Goal: Navigation & Orientation: Understand site structure

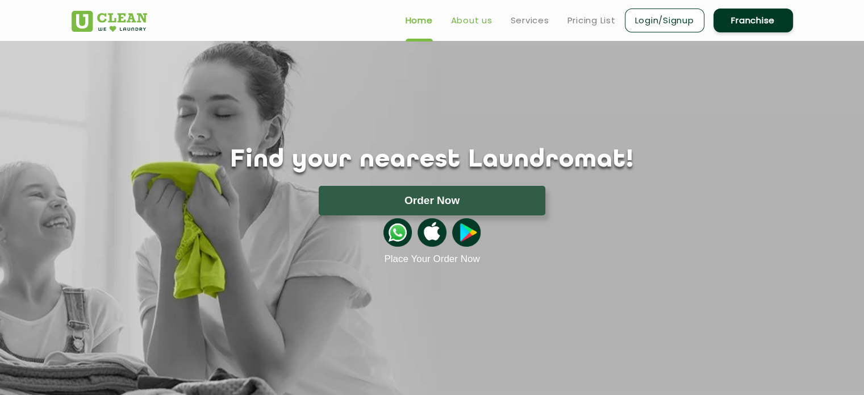
click at [470, 19] on link "About us" at bounding box center [471, 21] width 41 height 14
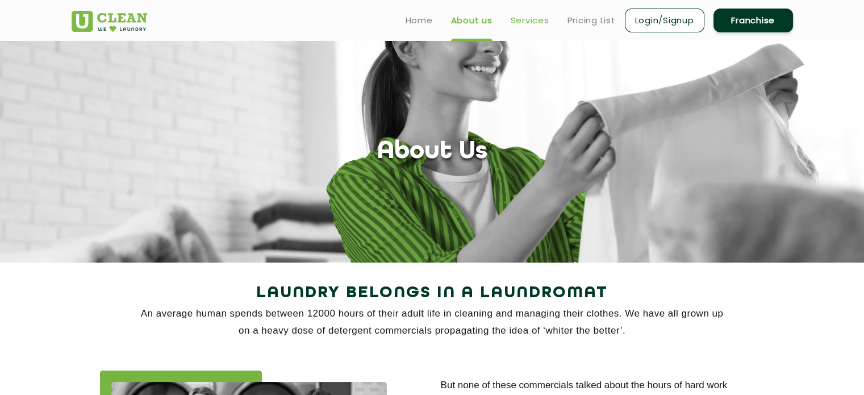
click at [536, 26] on link "Services" at bounding box center [529, 21] width 39 height 14
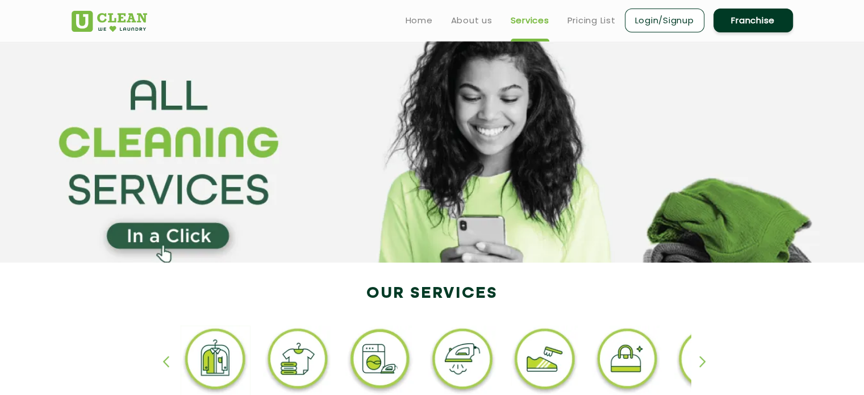
click at [675, 25] on link "Login/Signup" at bounding box center [664, 21] width 79 height 24
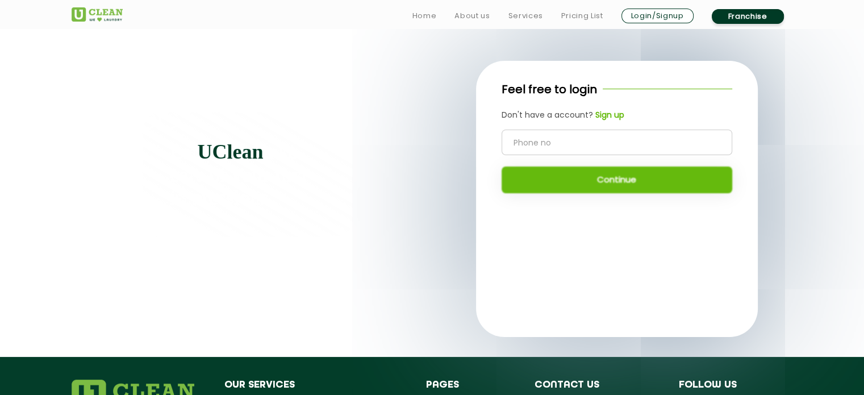
scroll to position [235, 0]
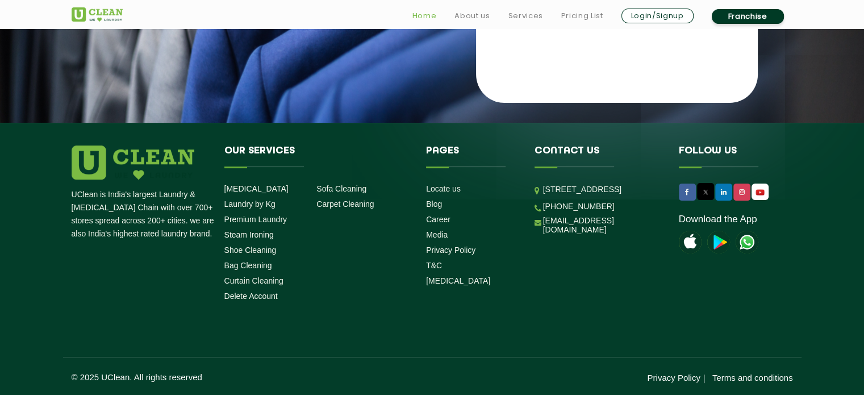
click at [424, 19] on link "Home" at bounding box center [424, 16] width 24 height 14
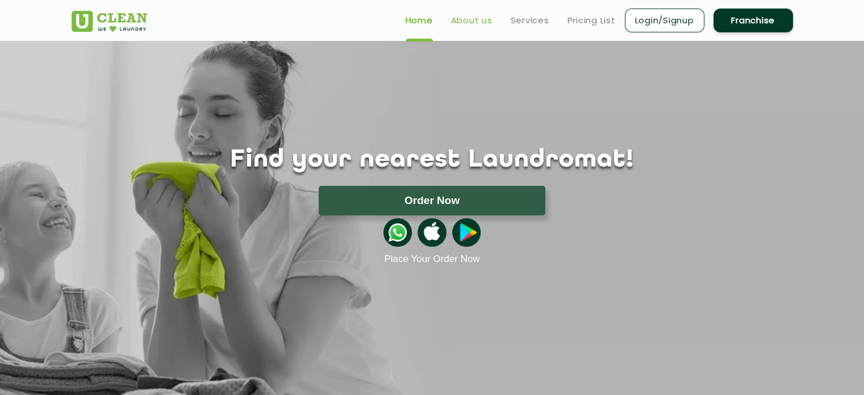
click at [478, 15] on link "About us" at bounding box center [471, 21] width 41 height 14
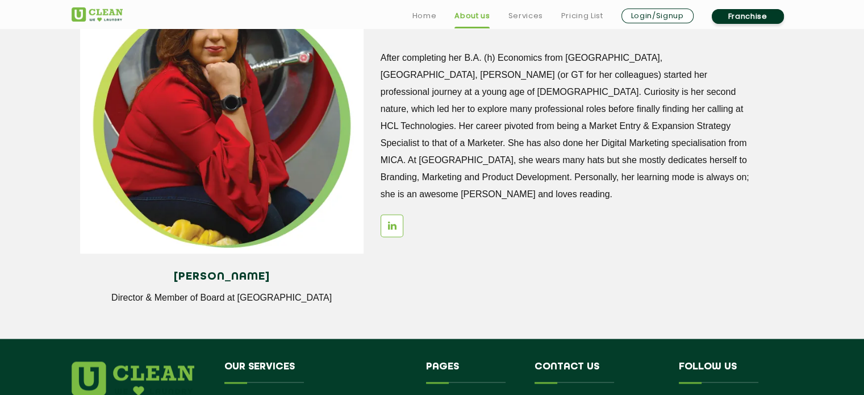
scroll to position [1533, 0]
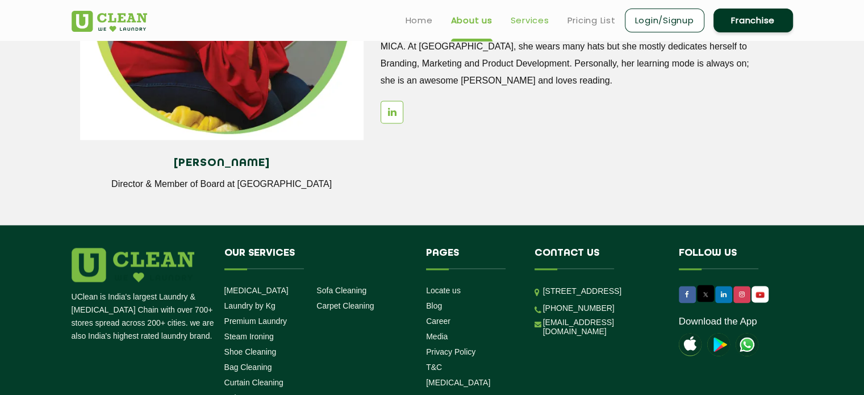
click at [518, 18] on link "Services" at bounding box center [529, 21] width 39 height 14
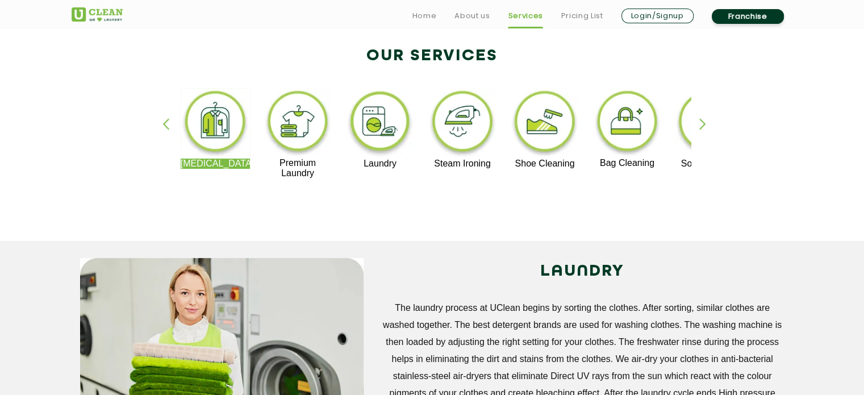
scroll to position [284, 0]
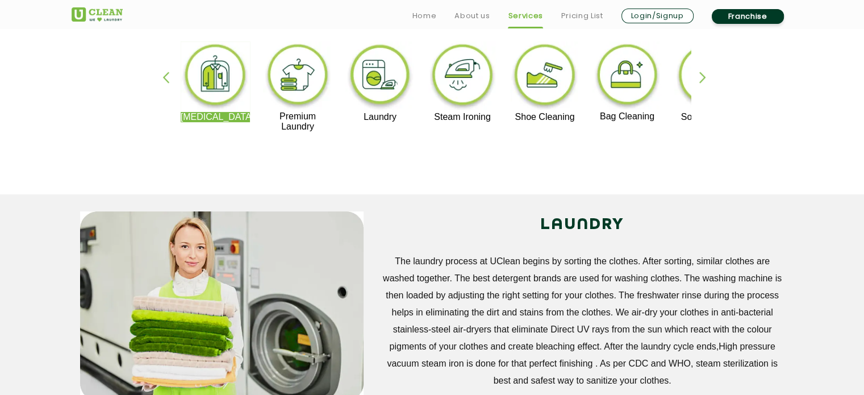
click at [696, 80] on div "[MEDICAL_DATA] Premium Laundry Laundry Steam Ironing Shoe Cleaning Bag Cleaning…" at bounding box center [432, 92] width 738 height 204
click at [703, 77] on div "button" at bounding box center [707, 87] width 17 height 31
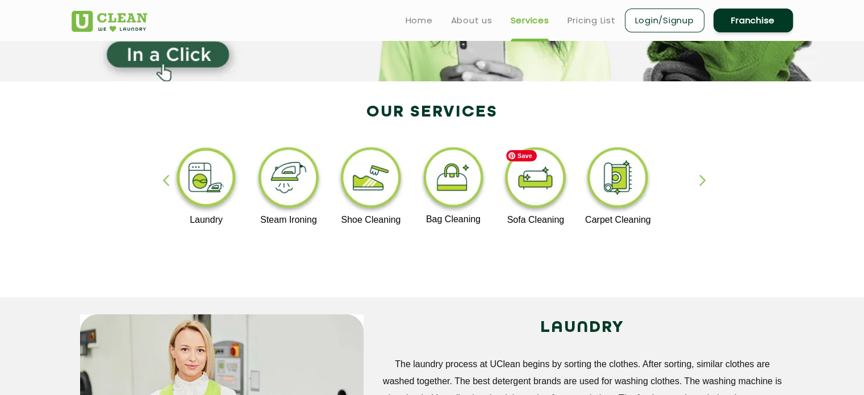
scroll to position [114, 0]
